Goal: Transaction & Acquisition: Purchase product/service

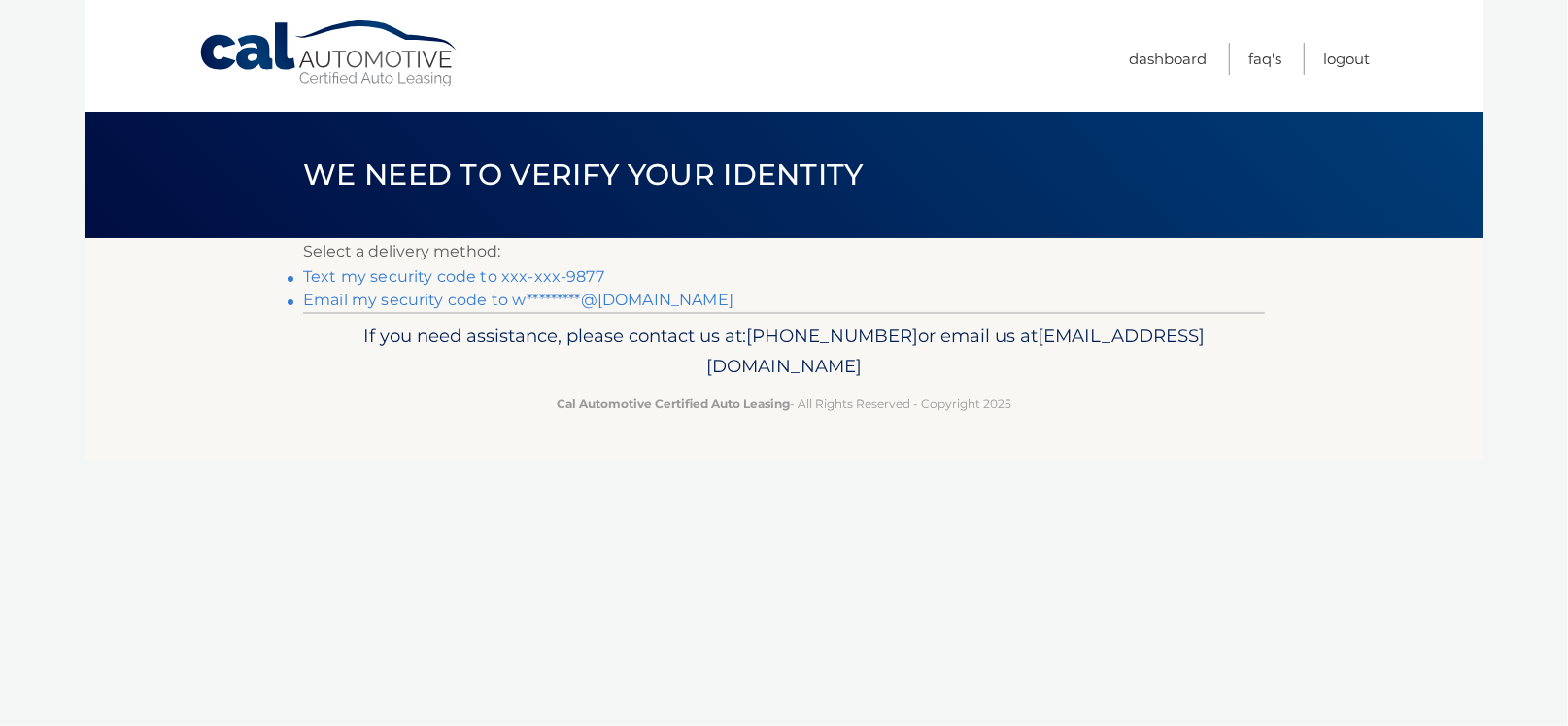
click at [475, 272] on link "Text my security code to xxx-xxx-9877" at bounding box center [454, 276] width 301 height 18
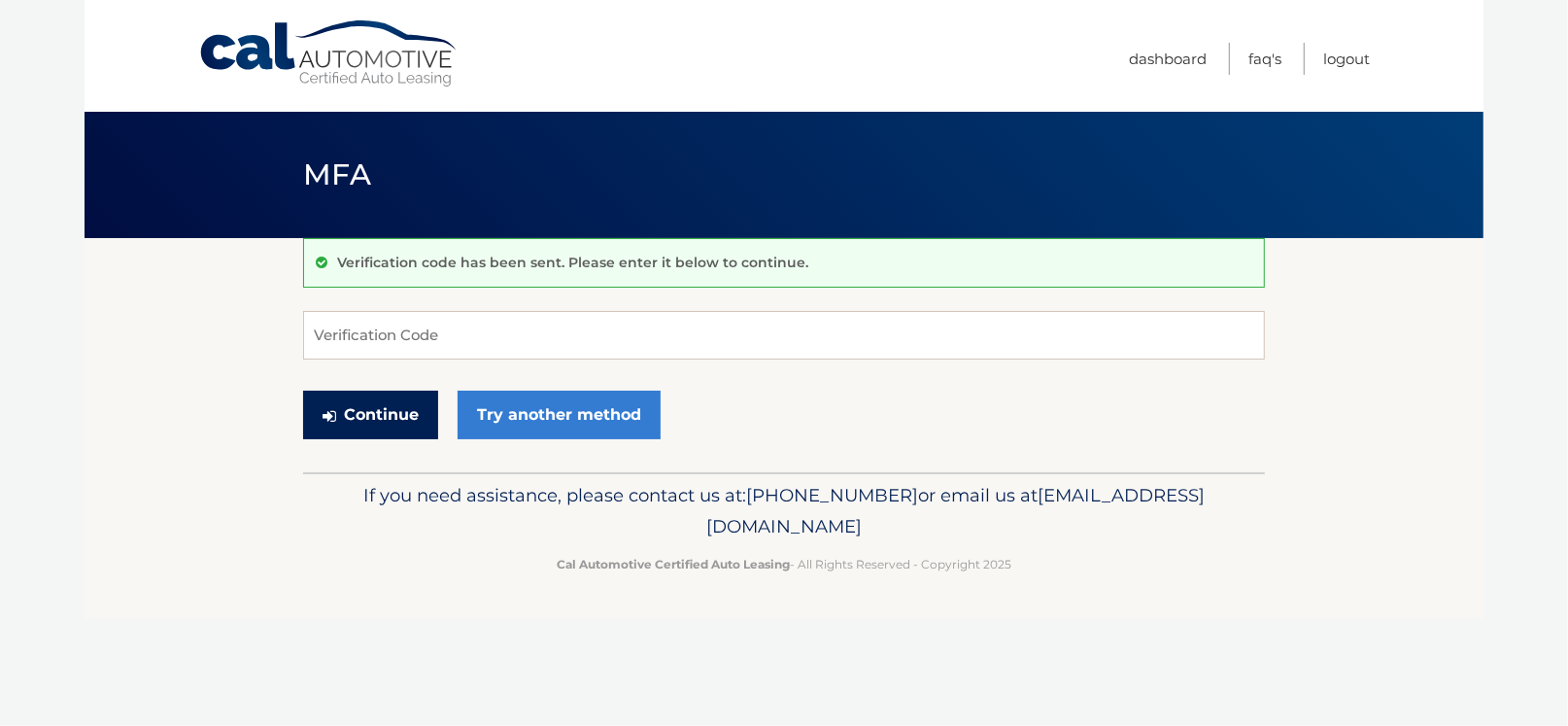
click at [382, 424] on button "Continue" at bounding box center [370, 415] width 135 height 49
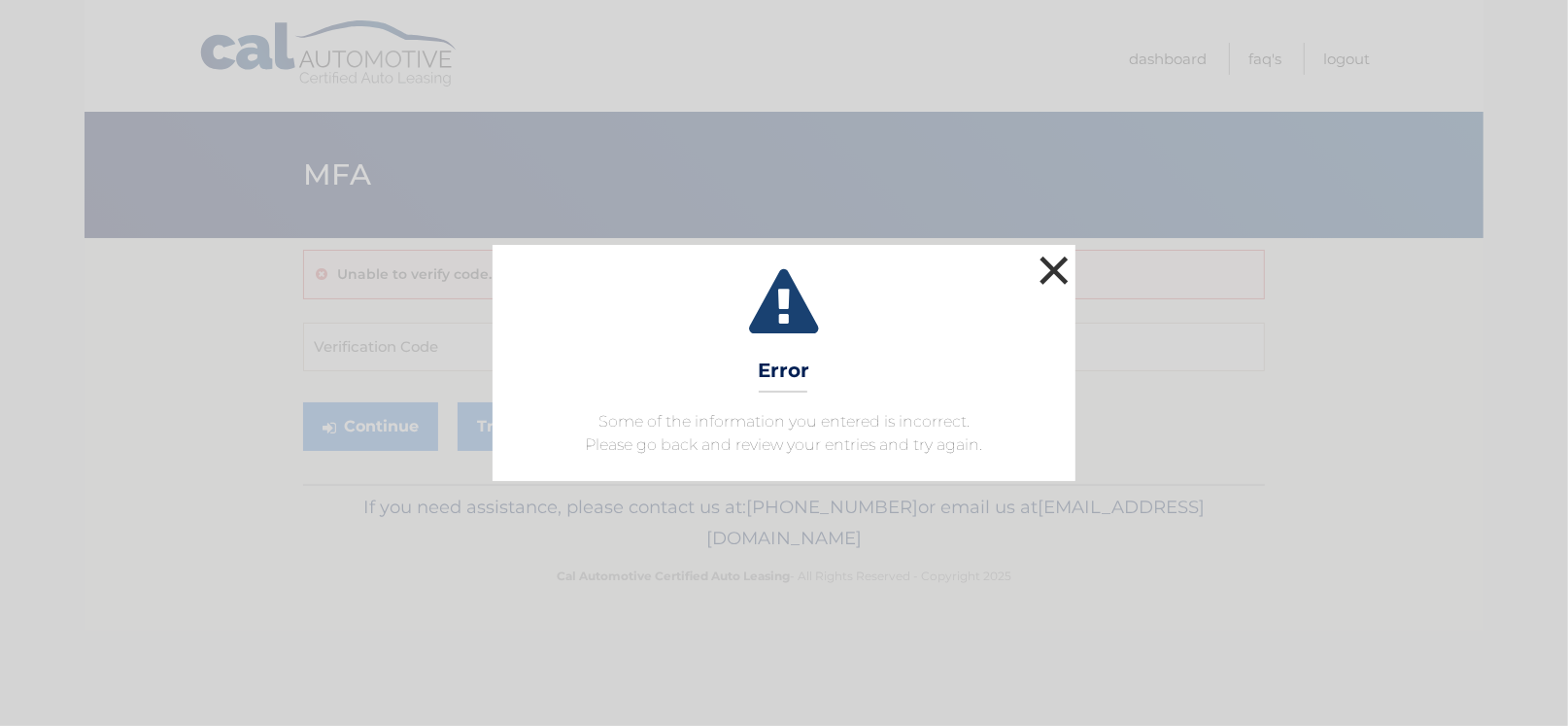
click at [1052, 269] on button "×" at bounding box center [1054, 270] width 39 height 39
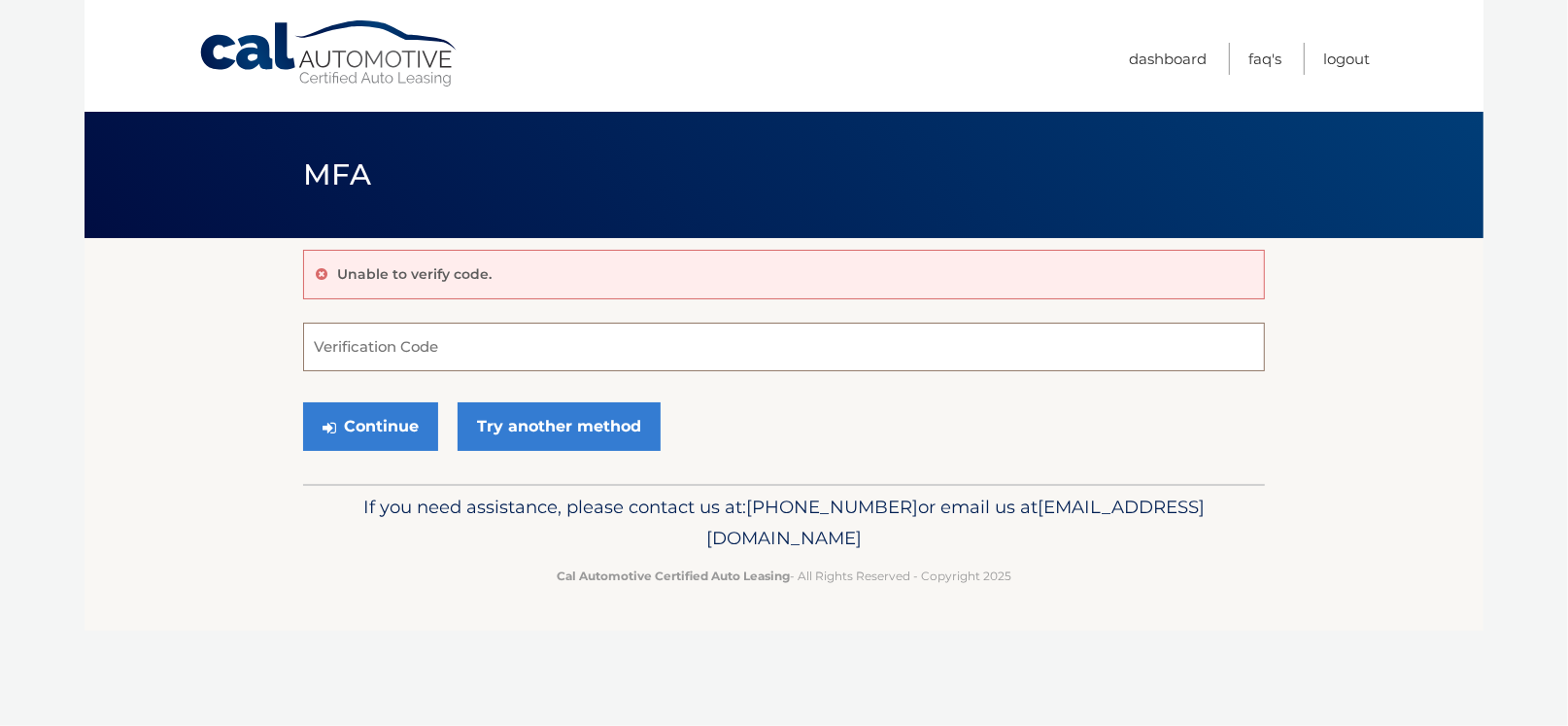
click at [414, 353] on input "Verification Code" at bounding box center [784, 347] width 962 height 49
type input "711547"
click at [379, 410] on button "Continue" at bounding box center [370, 427] width 135 height 49
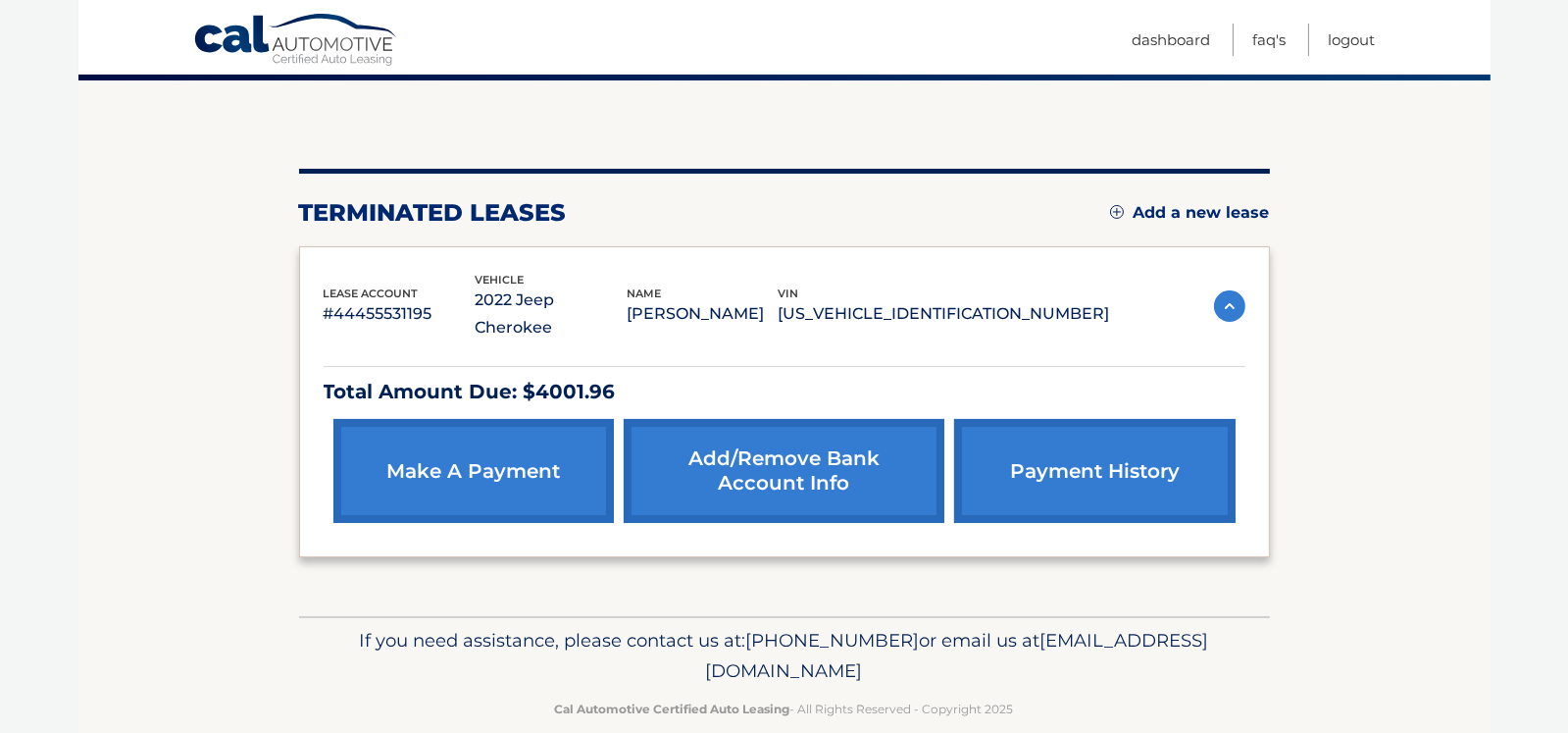
scroll to position [160, 0]
drag, startPoint x: 960, startPoint y: 640, endPoint x: 578, endPoint y: 634, distance: 382.0
click at [578, 634] on p "If you need assistance, please contact us at: [PHONE_NUMBER] or email us at [EM…" at bounding box center [784, 656] width 945 height 63
copy span "[EMAIL_ADDRESS][DOMAIN_NAME]"
click at [474, 454] on link "make a payment" at bounding box center [474, 471] width 280 height 104
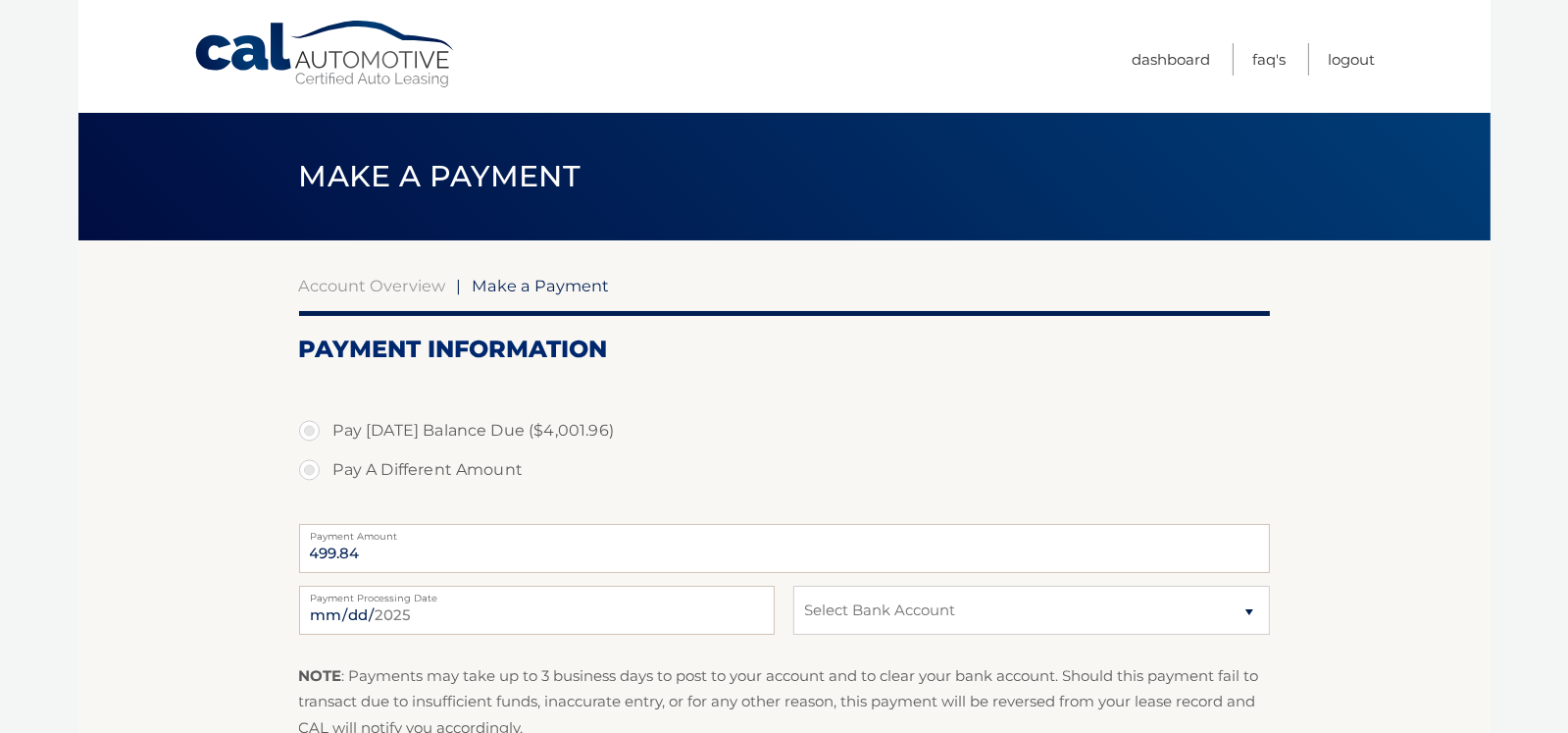
click at [307, 467] on label "Pay A Different Amount" at bounding box center [784, 470] width 971 height 39
click at [307, 467] on input "Pay A Different Amount" at bounding box center [317, 466] width 20 height 31
radio input "true"
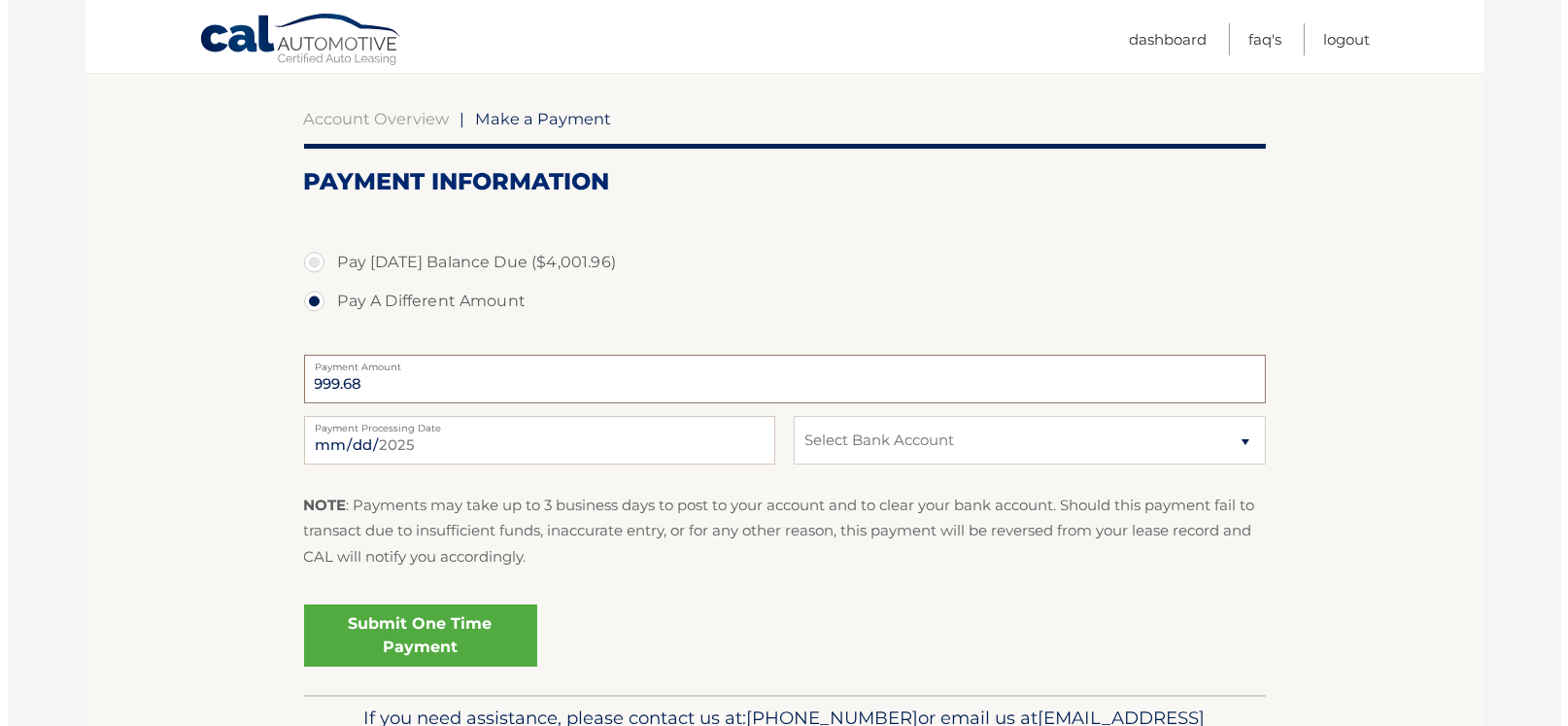
scroll to position [193, 0]
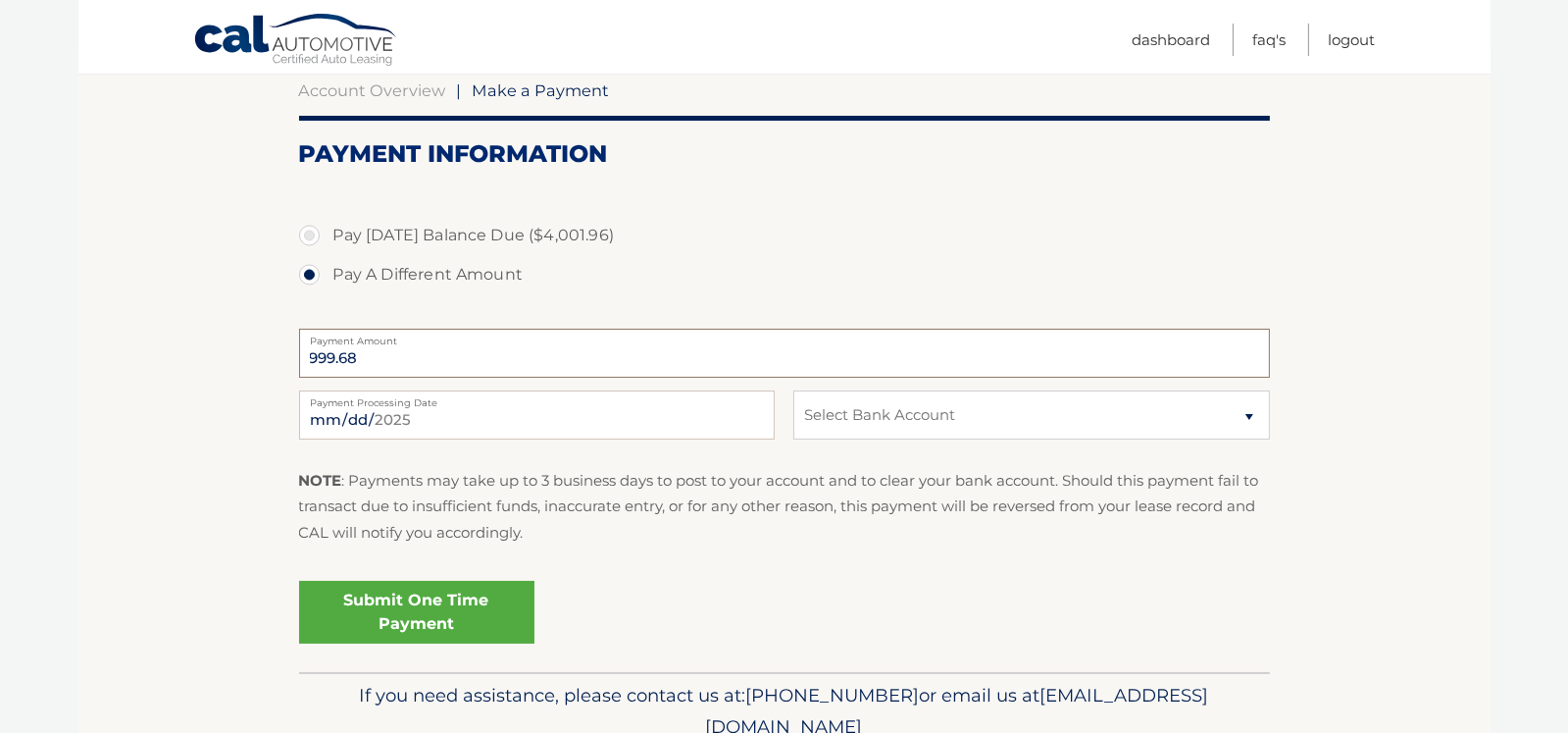
type input "999.68"
click at [963, 425] on select "Select Bank Account Checking TEACHERS FCU *****3736 Checking CAPITAL ONE N.A. *…" at bounding box center [1031, 415] width 476 height 49
select select "YmJiOTZmODAtNWFjYS00YjViLTk2MzMtMTRkM2RkNmQ5NmQy"
click at [793, 391] on select "Select Bank Account Checking TEACHERS FCU *****3736 Checking CAPITAL ONE N.A. *…" at bounding box center [1031, 415] width 476 height 49
click at [444, 594] on link "Submit One Time Payment" at bounding box center [417, 612] width 235 height 63
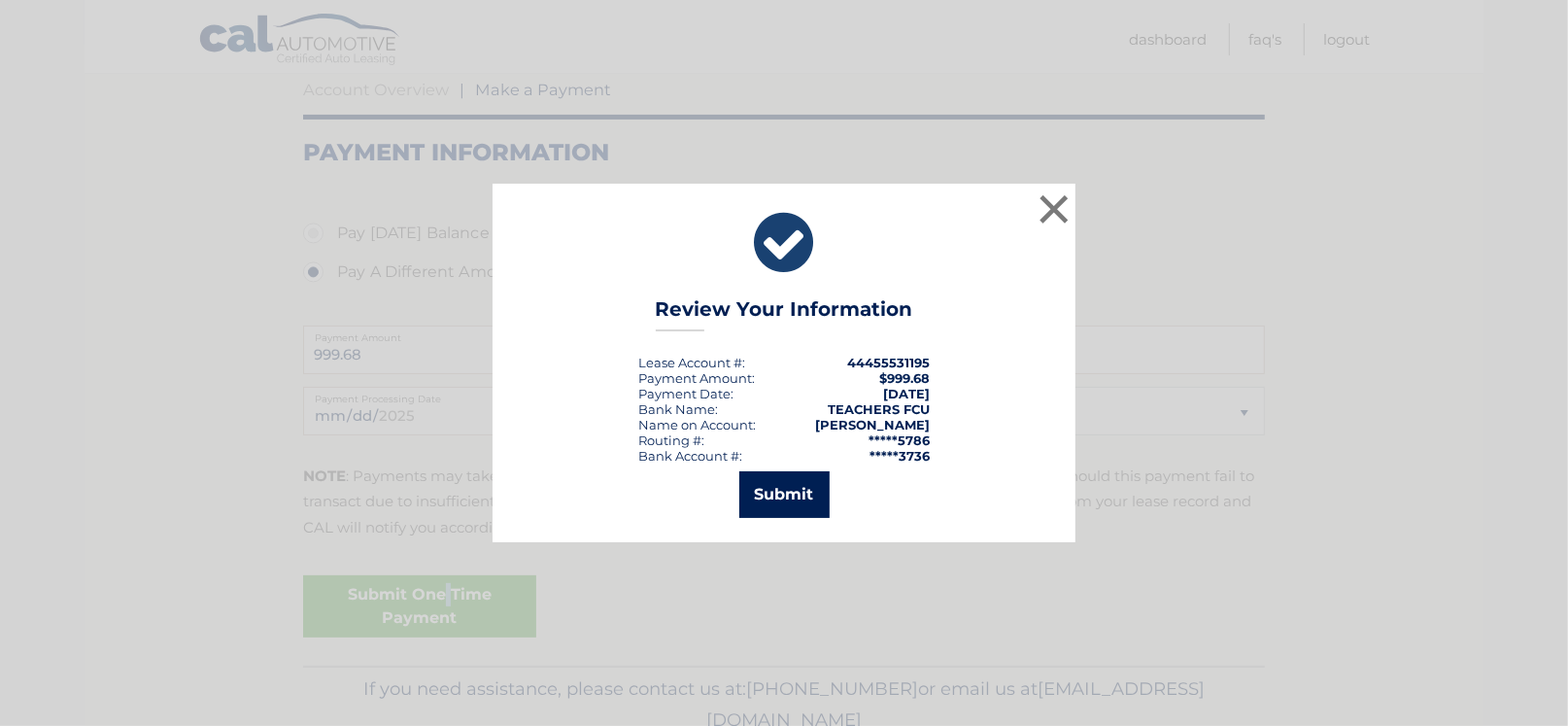
click at [786, 488] on button "Submit" at bounding box center [784, 495] width 90 height 47
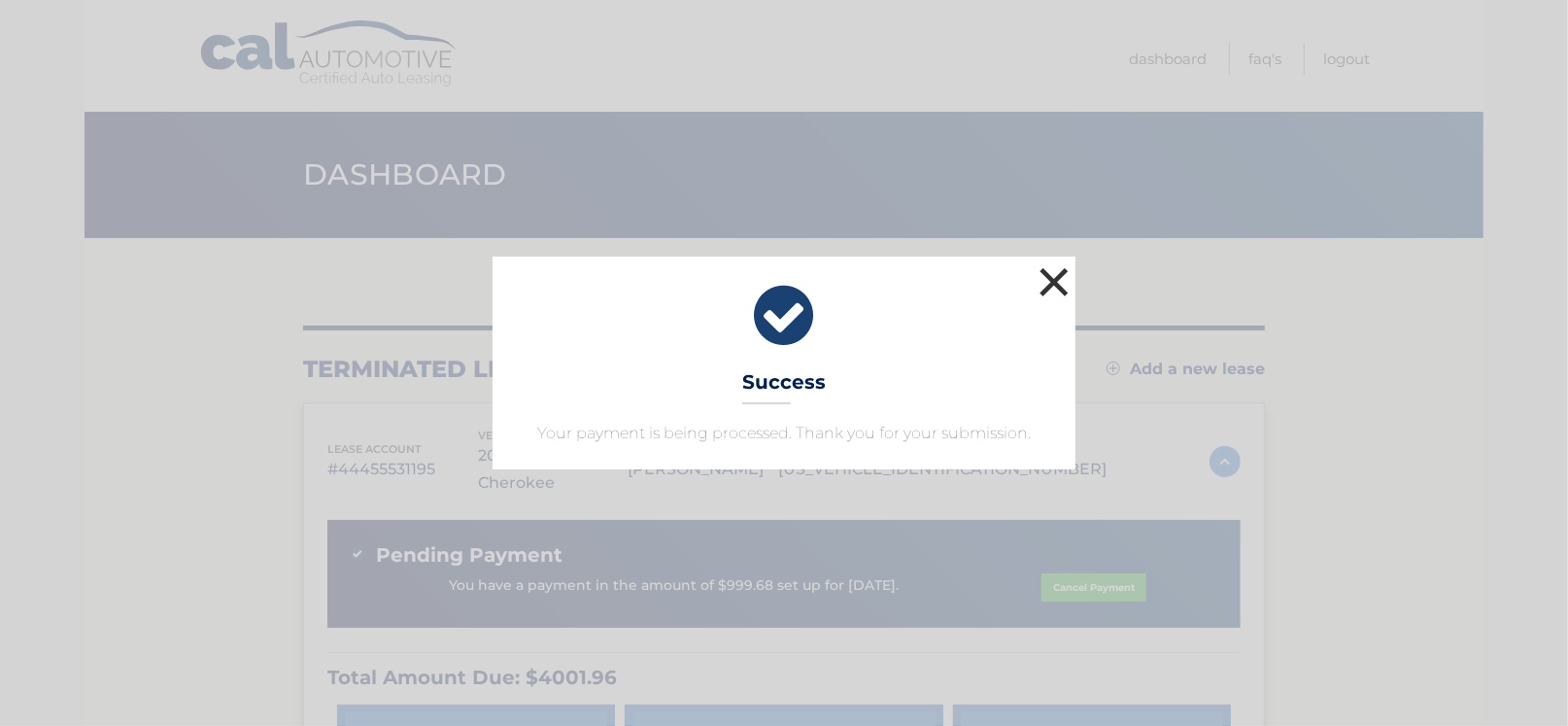
click at [1053, 285] on button "×" at bounding box center [1054, 282] width 39 height 39
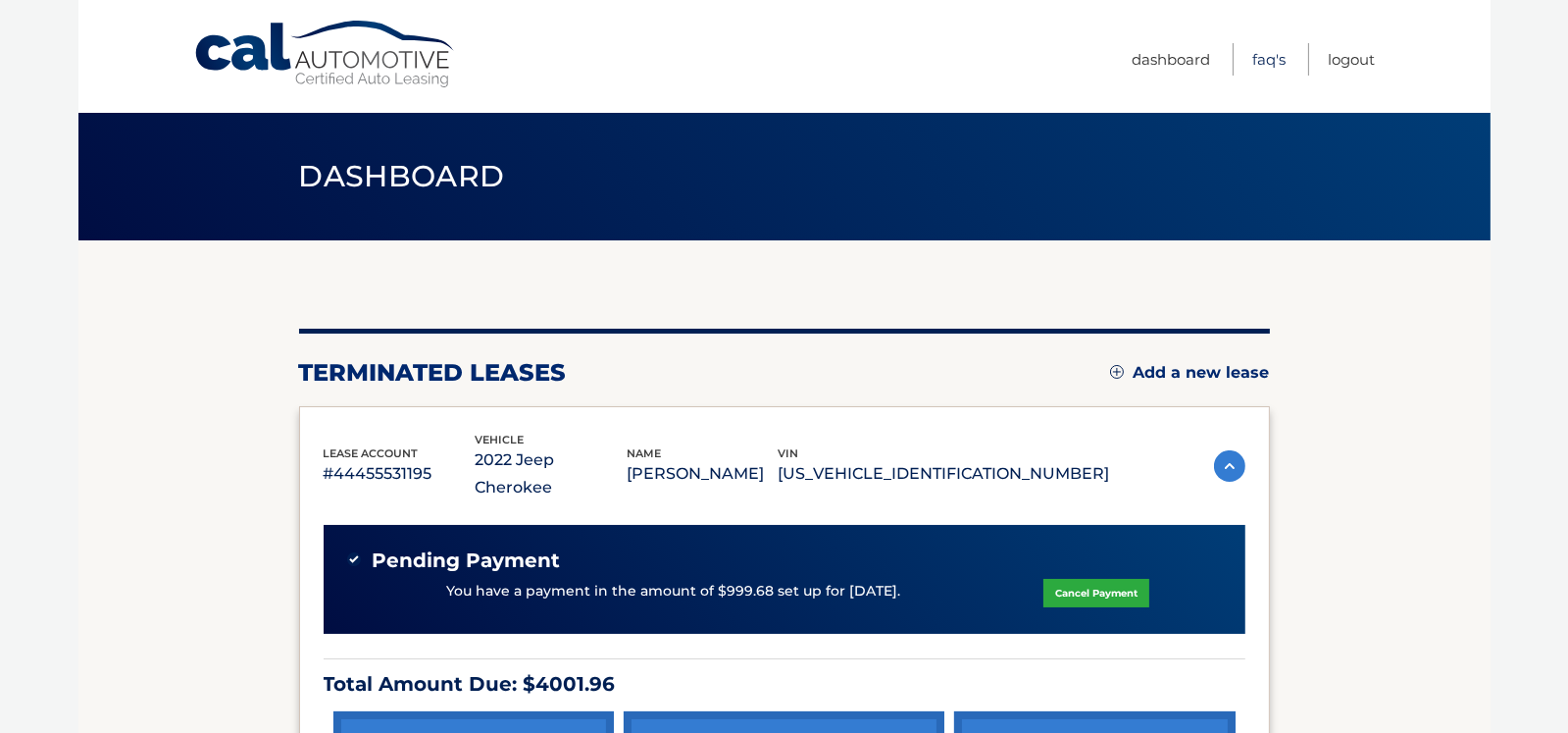
click at [1269, 62] on link "FAQ's" at bounding box center [1270, 59] width 33 height 32
